Goal: Information Seeking & Learning: Check status

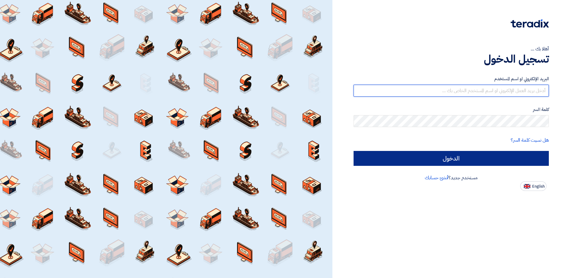
type input "[EMAIL_ADDRESS][DOMAIN_NAME]"
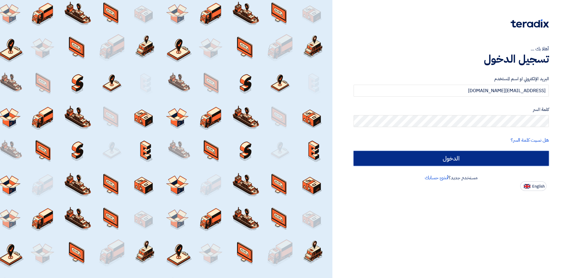
click at [433, 153] on input "الدخول" at bounding box center [451, 158] width 195 height 15
type input "Sign in"
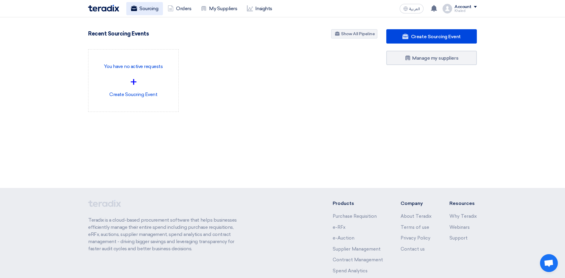
click at [142, 9] on link "Sourcing" at bounding box center [144, 8] width 37 height 13
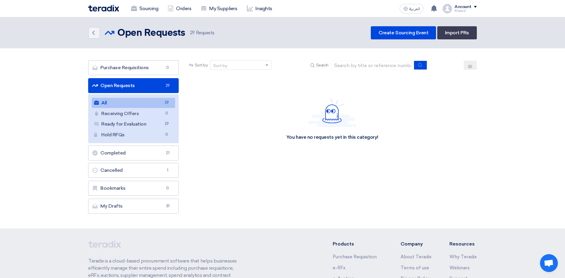
click at [159, 99] on link "All All 29" at bounding box center [133, 103] width 83 height 10
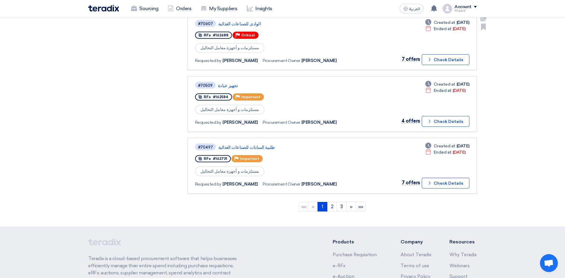
scroll to position [507, 0]
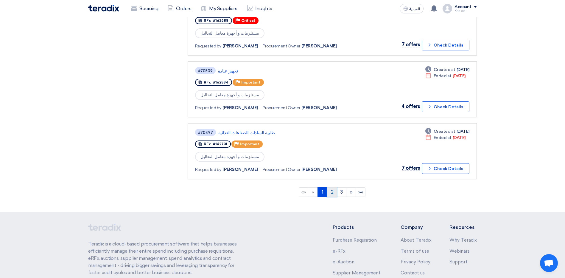
click at [329, 194] on link "2" at bounding box center [332, 192] width 10 height 10
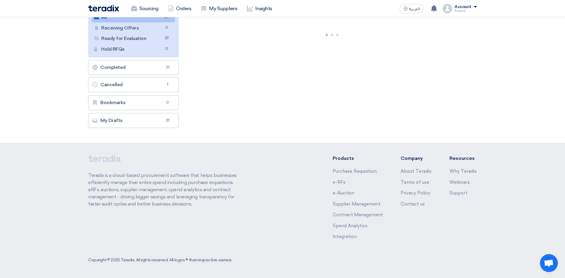
scroll to position [0, 0]
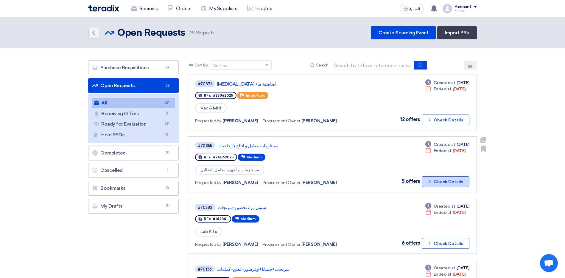
click at [441, 183] on button "Check details Check Details" at bounding box center [446, 181] width 48 height 11
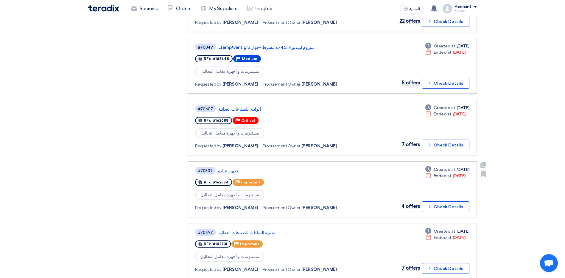
scroll to position [417, 0]
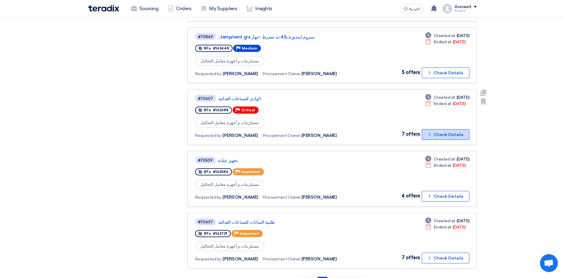
click at [428, 134] on button "Check details Check Details" at bounding box center [446, 134] width 48 height 11
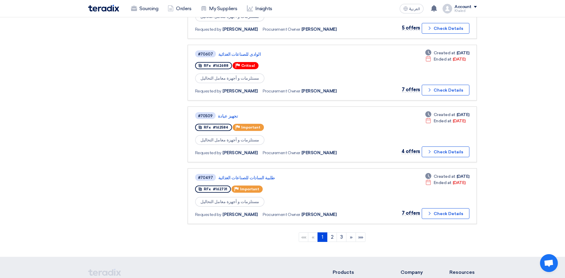
scroll to position [477, 0]
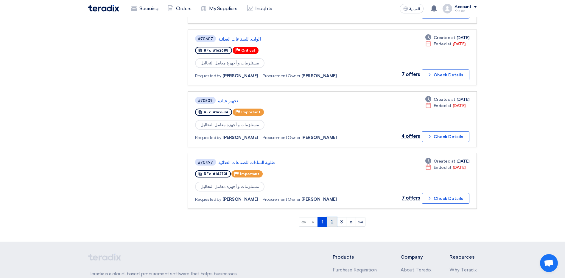
click at [332, 222] on link "2" at bounding box center [332, 222] width 10 height 10
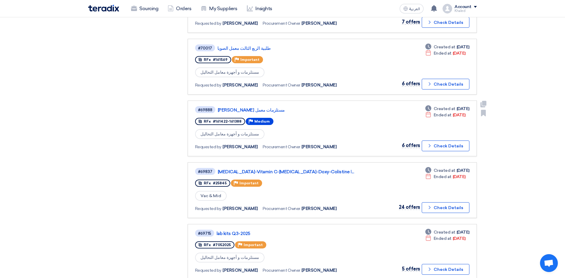
scroll to position [268, 0]
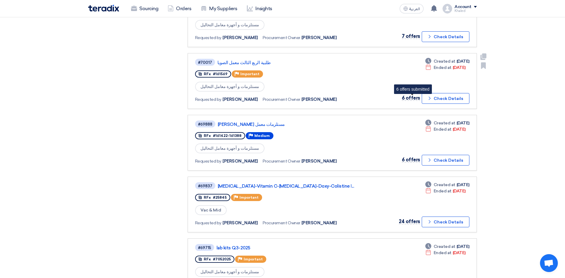
click at [415, 99] on span "6 offers" at bounding box center [411, 98] width 18 height 6
click at [436, 100] on button "Check details Check Details" at bounding box center [446, 98] width 48 height 11
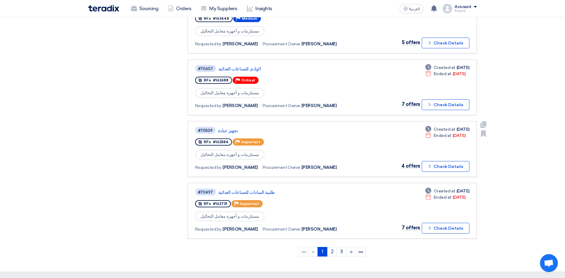
scroll to position [576, 0]
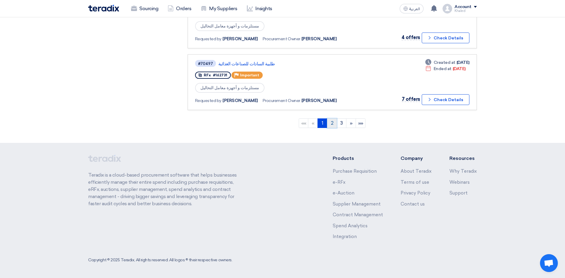
click at [332, 126] on link "2" at bounding box center [332, 123] width 10 height 10
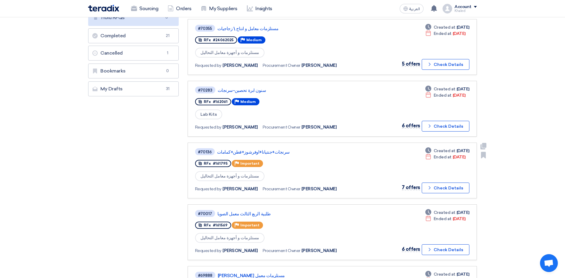
scroll to position [119, 0]
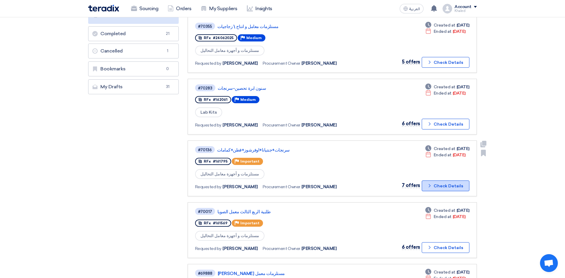
click at [436, 188] on button "Check details Check Details" at bounding box center [446, 185] width 48 height 11
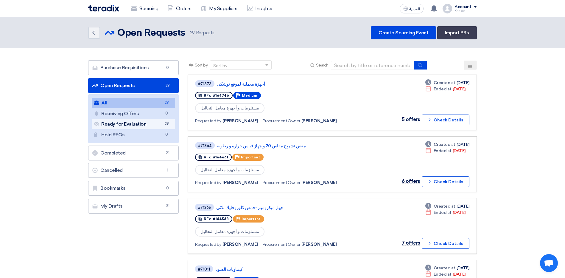
click at [156, 124] on link "Ready for Evaluation Ready for Evaluation 29" at bounding box center [133, 124] width 83 height 10
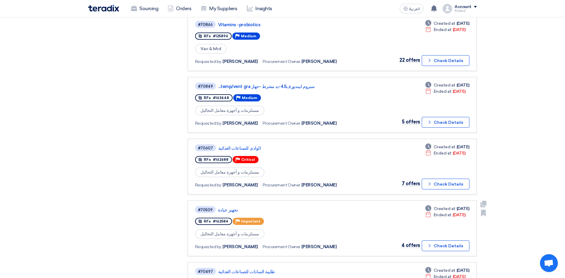
scroll to position [447, 0]
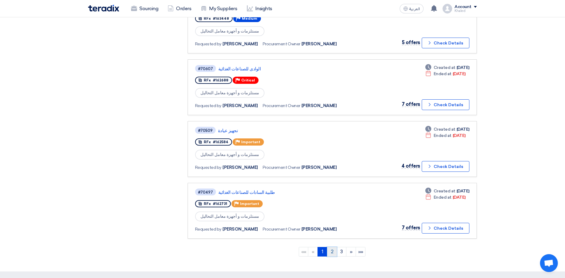
click at [334, 252] on link "2" at bounding box center [332, 252] width 10 height 10
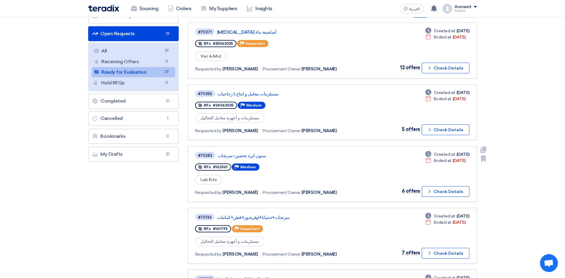
scroll to position [60, 0]
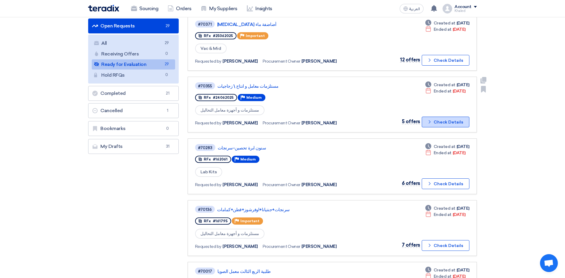
click at [440, 123] on button "Check details Check Details" at bounding box center [446, 122] width 48 height 11
